Goal: Task Accomplishment & Management: Manage account settings

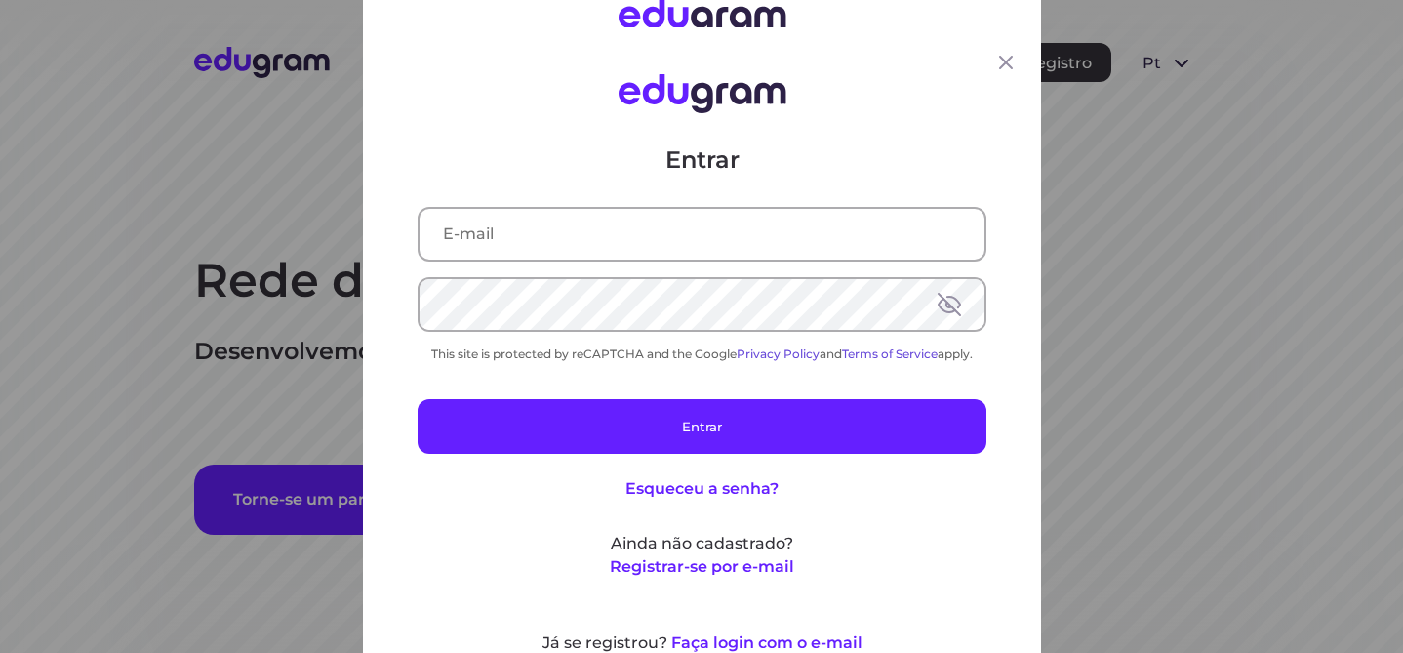
click at [770, 246] on input "text" at bounding box center [702, 234] width 565 height 51
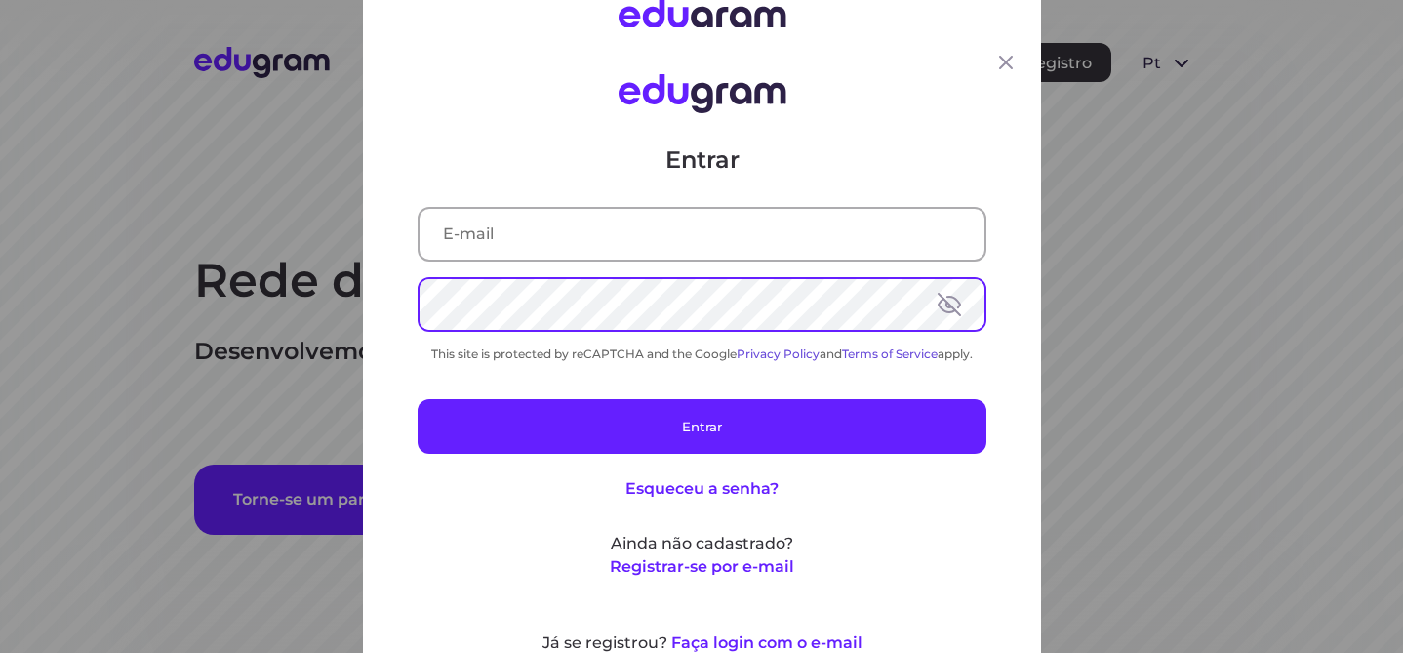
type input "isabella.moretti@outlook.com"
drag, startPoint x: 642, startPoint y: 480, endPoint x: 644, endPoint y: 469, distance: 10.9
click at [641, 480] on button "Esqueceu a senha?" at bounding box center [702, 488] width 153 height 23
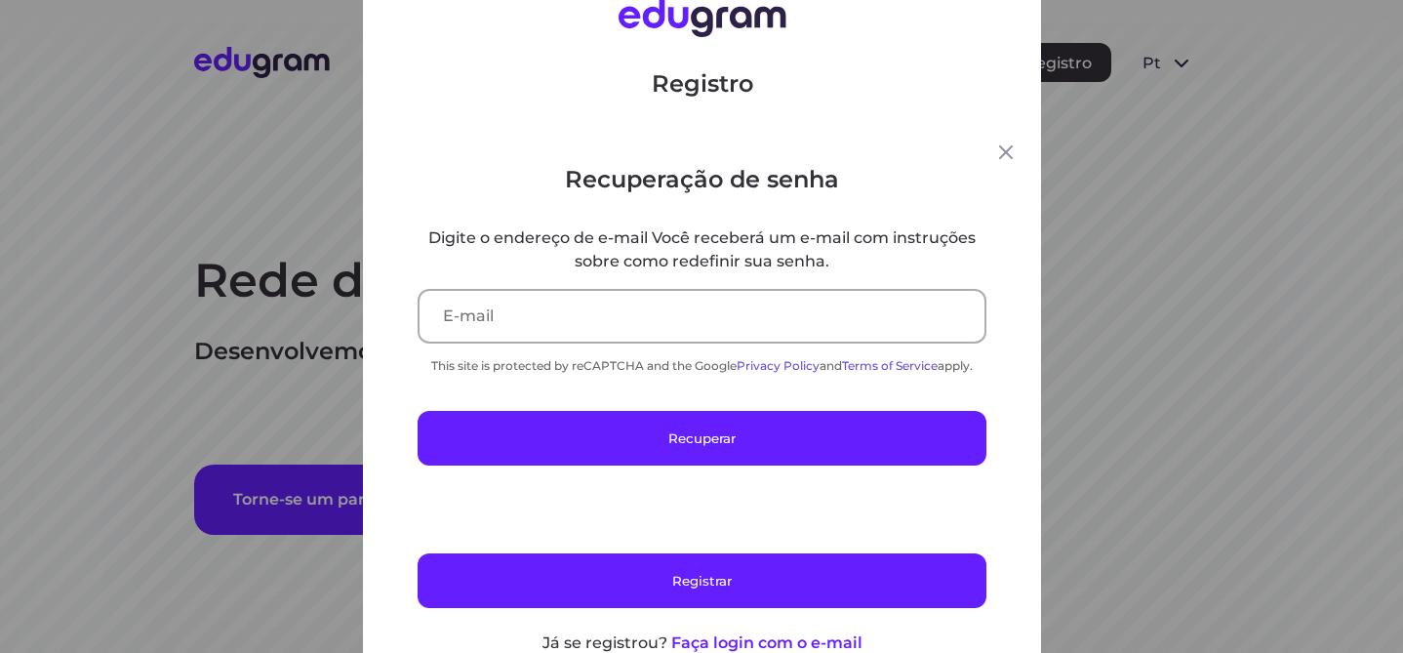
click at [1005, 141] on icon at bounding box center [1005, 152] width 23 height 23
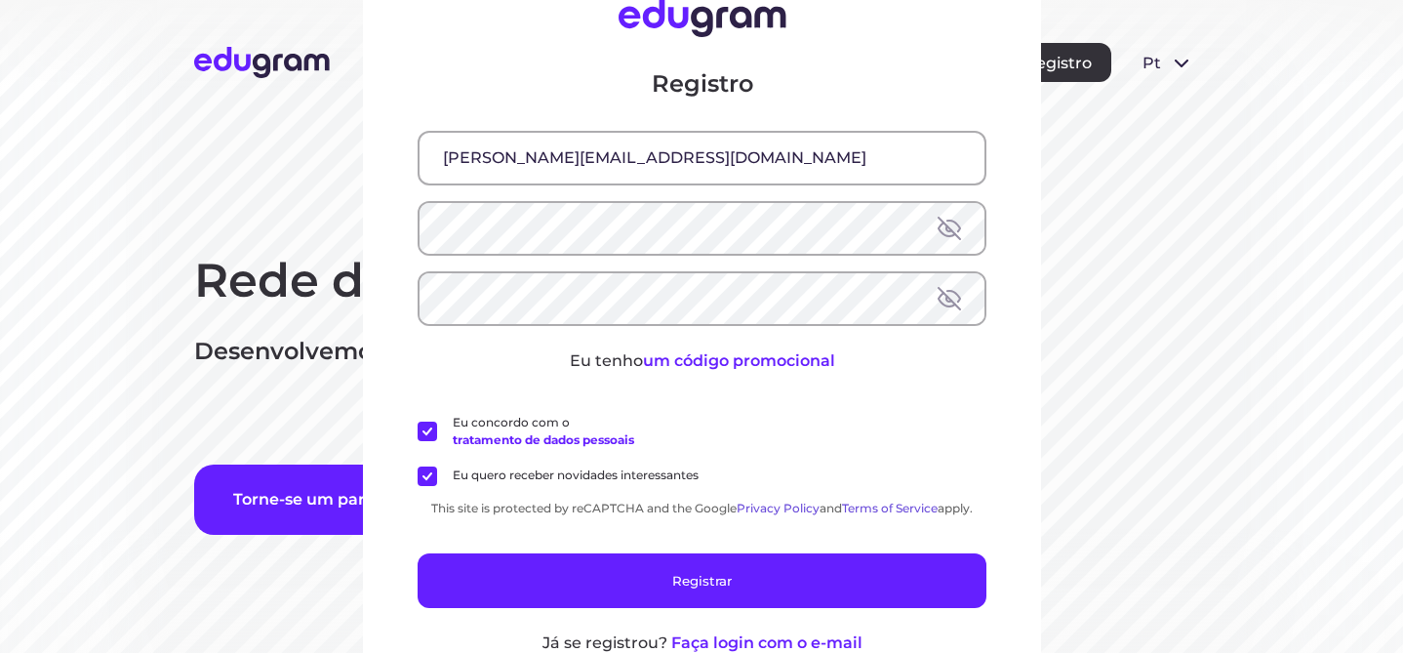
click at [1160, 182] on div "Registro isabella.moretti@outlook.com Eu tenho um código promocional Eu concord…" at bounding box center [701, 326] width 1403 height 653
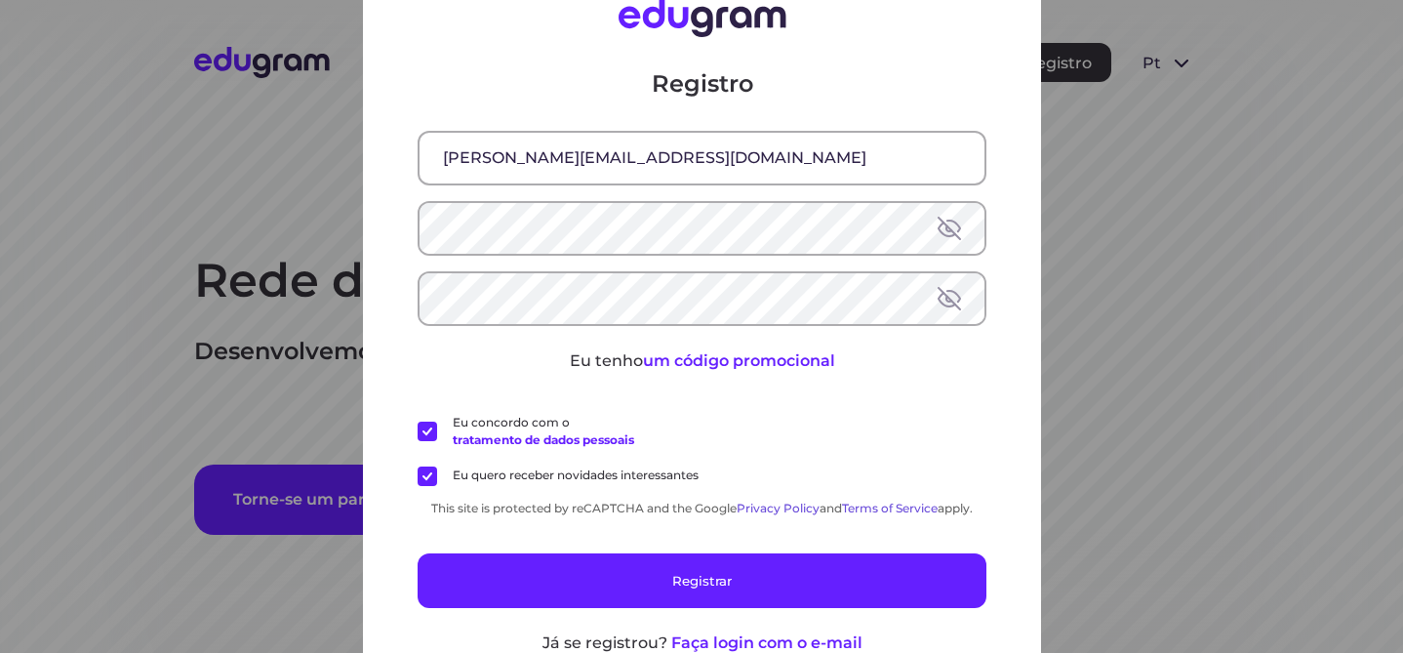
click at [1150, 144] on div "Registro [PERSON_NAME][EMAIL_ADDRESS][DOMAIN_NAME] Eu tenho um código promocion…" at bounding box center [701, 326] width 1403 height 653
drag, startPoint x: 1120, startPoint y: 166, endPoint x: 1044, endPoint y: 127, distance: 85.5
click at [1120, 166] on div "Registro [PERSON_NAME][EMAIL_ADDRESS][DOMAIN_NAME] Eu tenho um código promocion…" at bounding box center [701, 326] width 1403 height 653
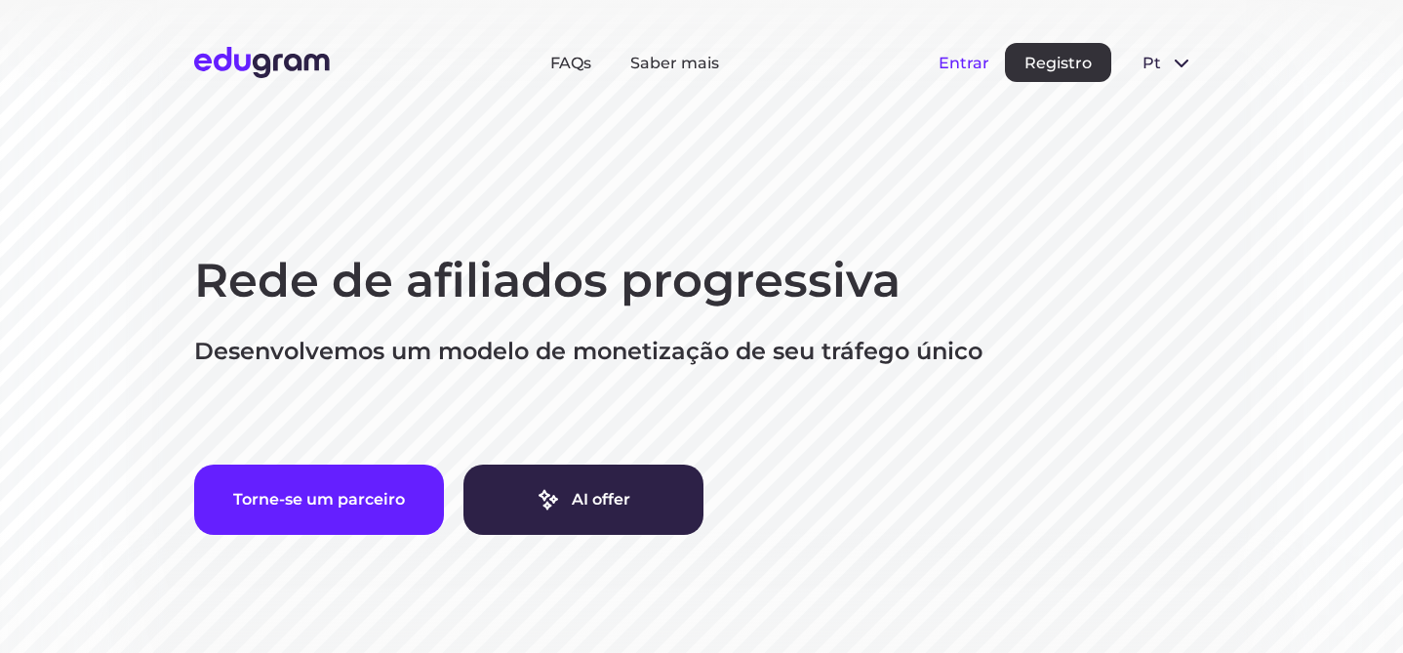
click at [972, 58] on button "Entrar" at bounding box center [964, 63] width 51 height 19
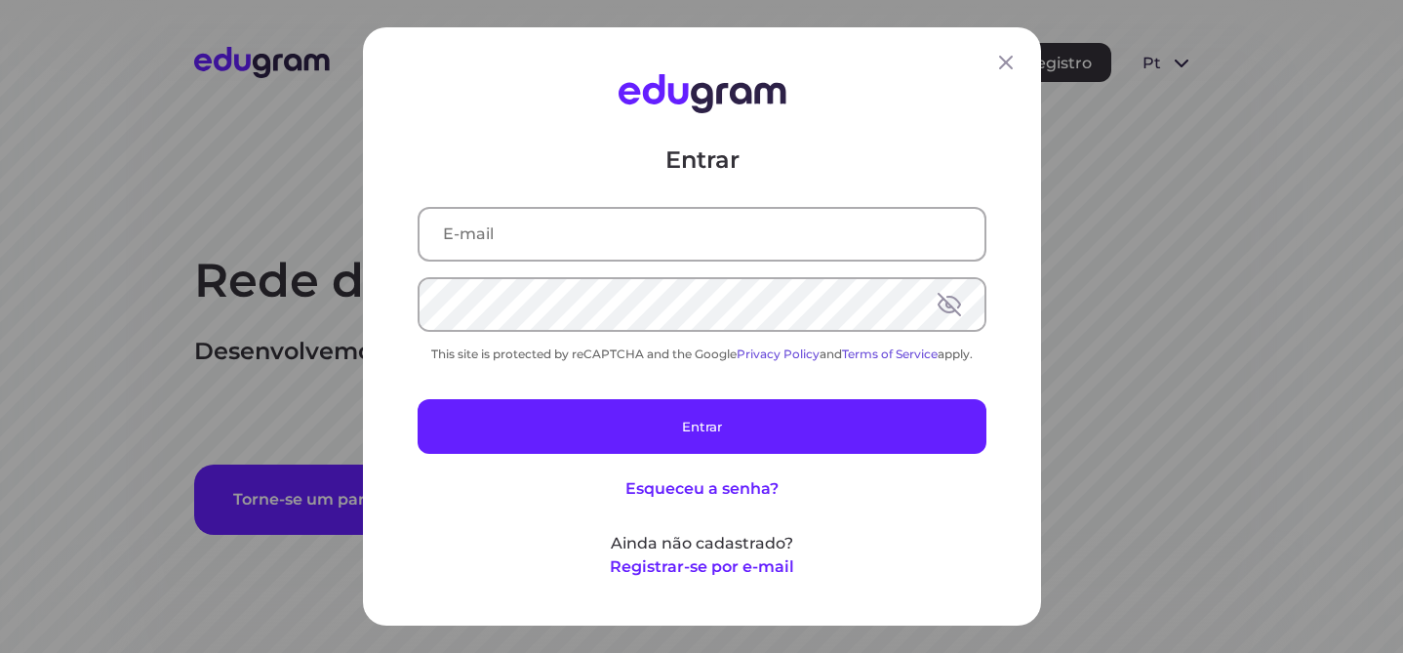
type input "[PERSON_NAME][EMAIL_ADDRESS][DOMAIN_NAME]"
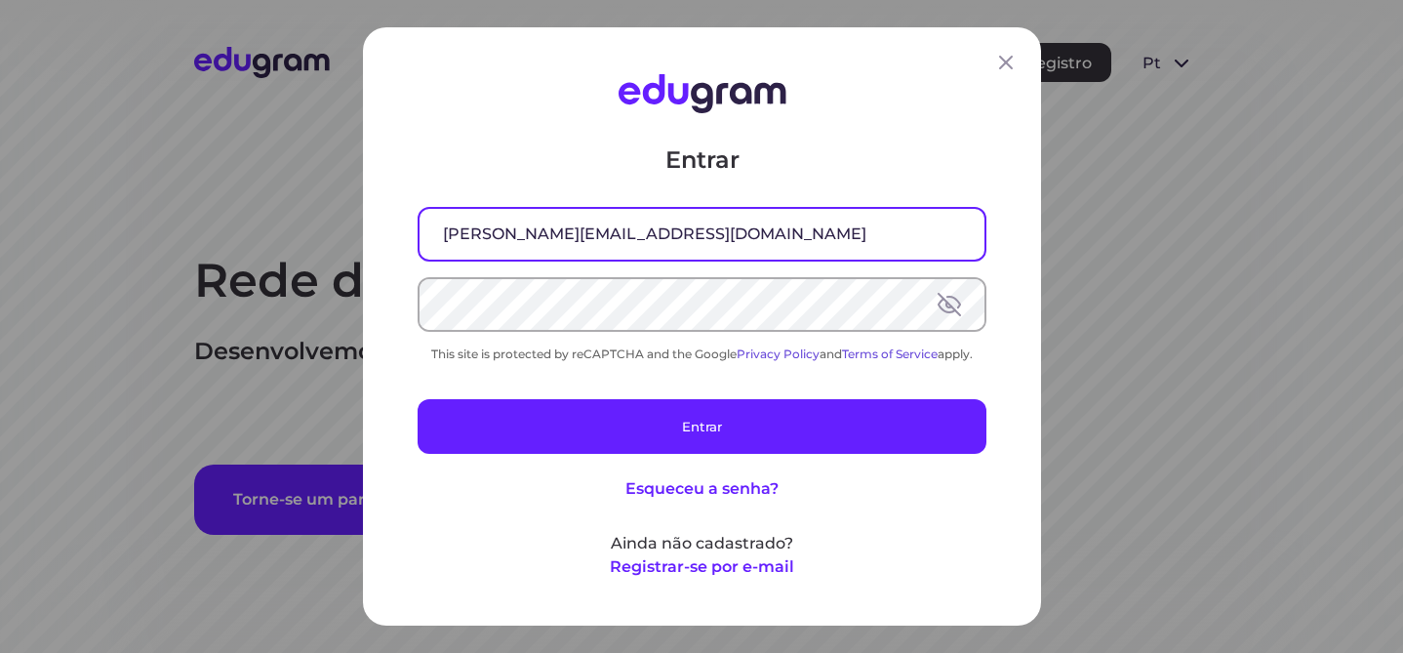
click at [781, 228] on input "[PERSON_NAME][EMAIL_ADDRESS][DOMAIN_NAME]" at bounding box center [702, 234] width 565 height 51
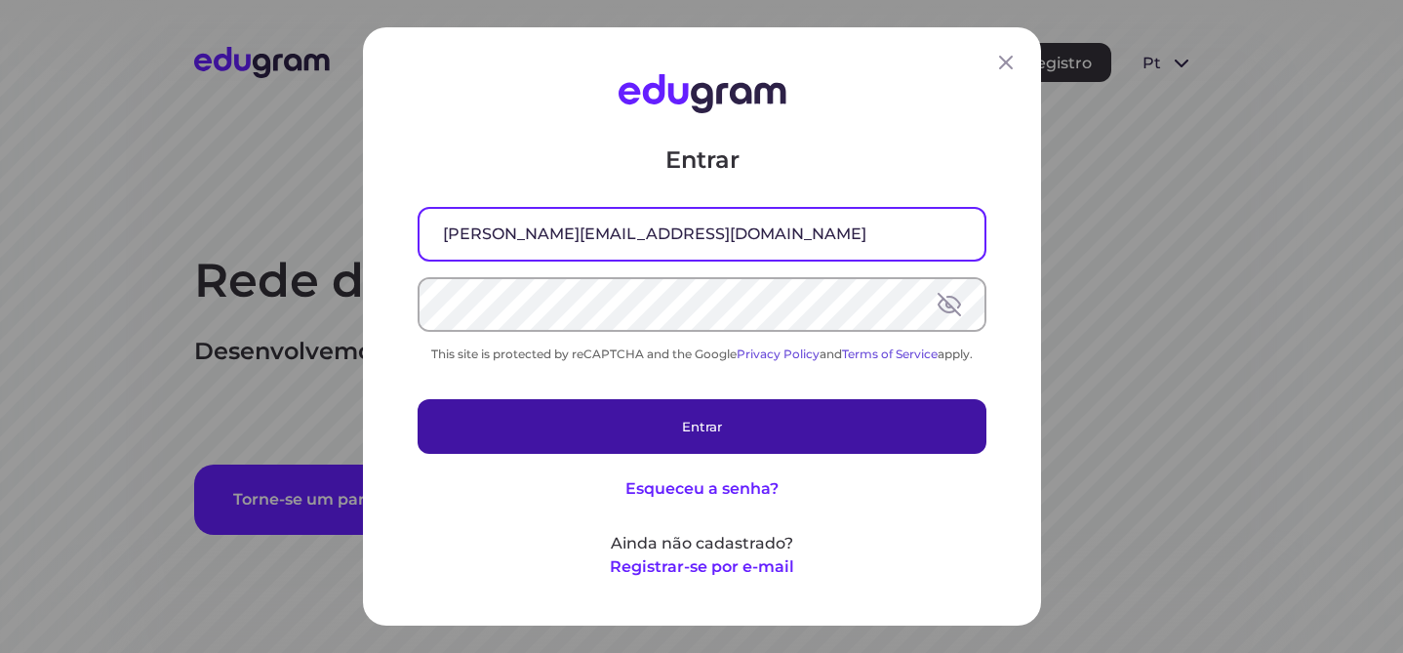
drag, startPoint x: 796, startPoint y: 451, endPoint x: 797, endPoint y: 429, distance: 21.5
click at [796, 451] on button "Entrar" at bounding box center [702, 426] width 569 height 55
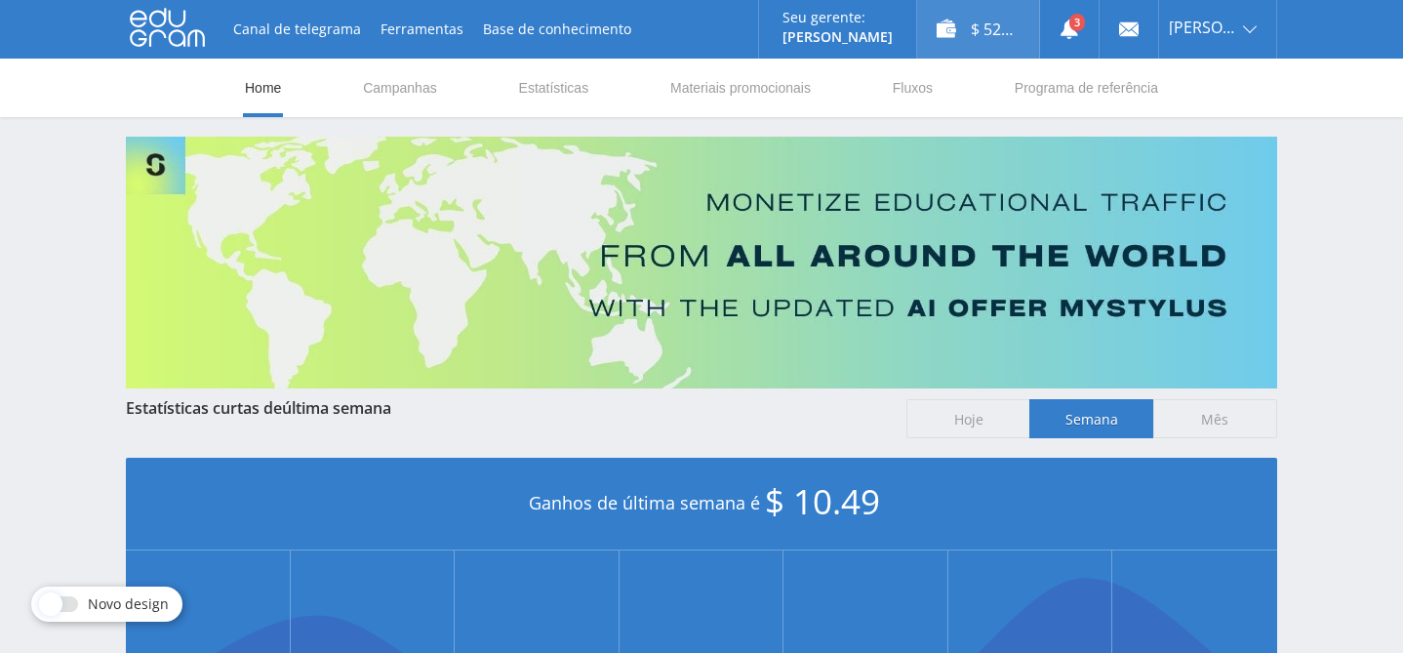
click at [991, 40] on div "$ 52.90" at bounding box center [978, 29] width 122 height 59
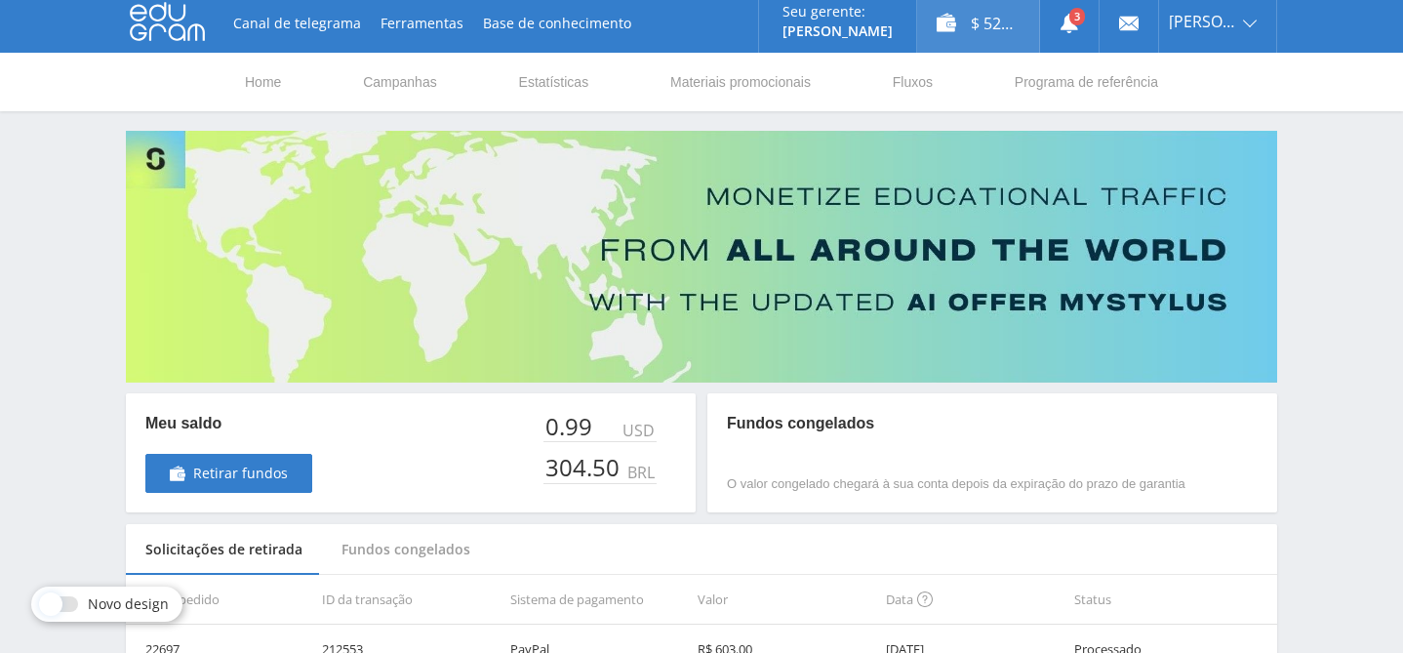
scroll to position [8, 0]
